Goal: Information Seeking & Learning: Check status

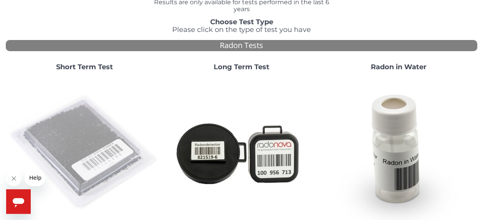
scroll to position [64, 0]
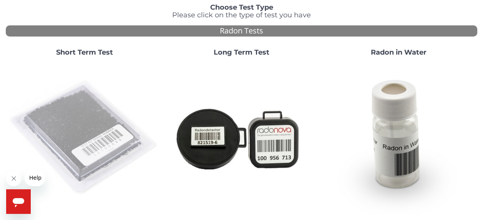
click at [84, 134] on img at bounding box center [84, 137] width 151 height 151
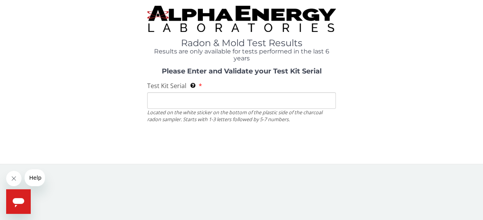
scroll to position [0, 0]
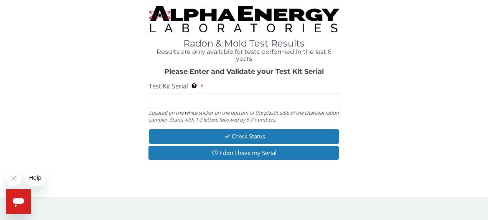
click at [158, 97] on input "Test Kit Serial Located on the white sticker on the bottom of the plastic side …" at bounding box center [244, 101] width 191 height 17
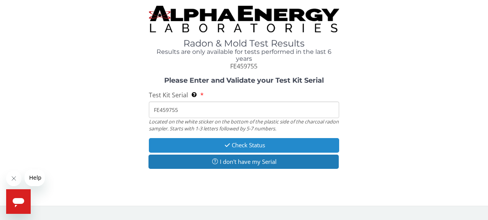
type input "FE459755"
click at [246, 143] on button "Check Status" at bounding box center [244, 145] width 191 height 14
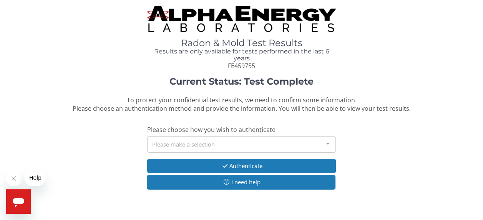
click at [327, 143] on div at bounding box center [327, 143] width 15 height 15
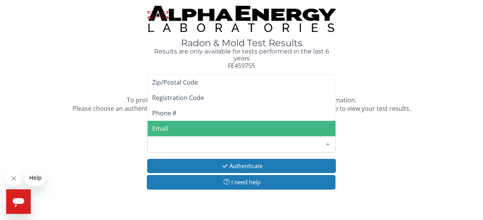
click at [164, 128] on span "Email" at bounding box center [160, 128] width 16 height 8
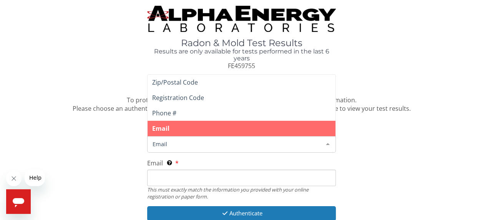
click at [170, 141] on span "Email" at bounding box center [235, 143] width 169 height 8
click at [174, 150] on div "Email" at bounding box center [241, 144] width 189 height 17
click at [170, 142] on span "Email" at bounding box center [235, 143] width 169 height 8
click at [328, 143] on div at bounding box center [327, 143] width 15 height 15
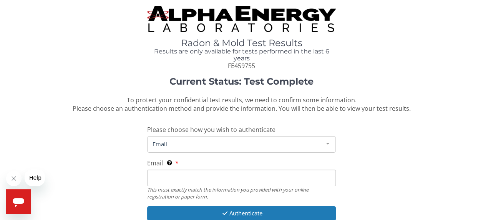
click at [379, 60] on div "Radon & Mold Test Results Results are only available for tests performed in the…" at bounding box center [241, 38] width 471 height 65
click at [155, 177] on input "Email This must exactly match the information you provided with your online reg…" at bounding box center [241, 177] width 189 height 17
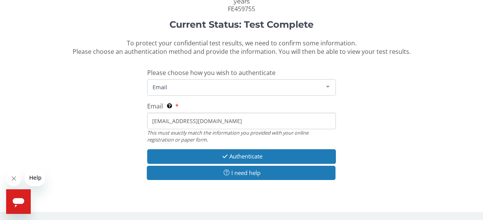
type input "Rforyt@roadrunner.com"
click at [299, 184] on div "Current Status: Test Complete To protect your confidential test results, we nee…" at bounding box center [241, 104] width 471 height 168
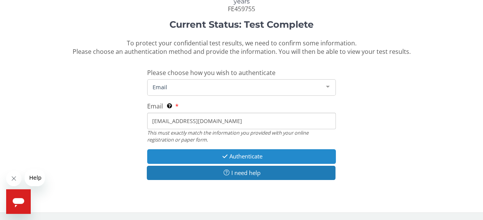
click at [263, 155] on button "Authenticate" at bounding box center [241, 156] width 189 height 14
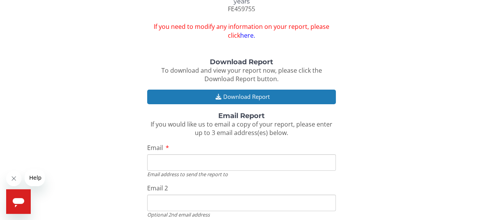
click at [154, 160] on input "Email" at bounding box center [241, 162] width 189 height 17
type input "Rforyt@roadrunner.com"
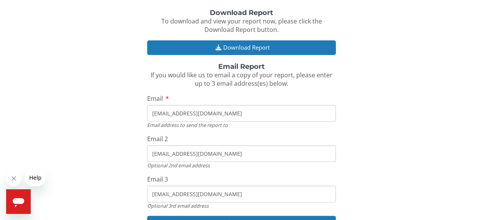
scroll to position [121, 0]
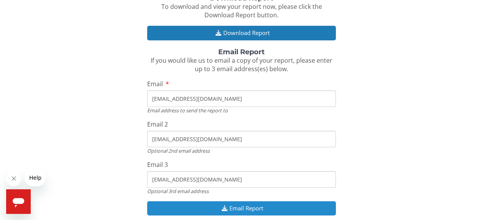
click at [254, 207] on button "Email Report" at bounding box center [241, 208] width 189 height 14
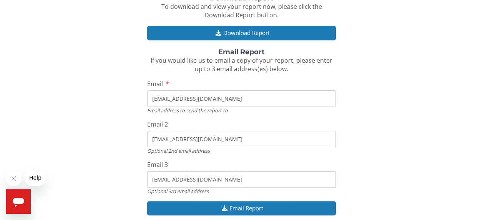
scroll to position [170, 0]
